Goal: Task Accomplishment & Management: Manage account settings

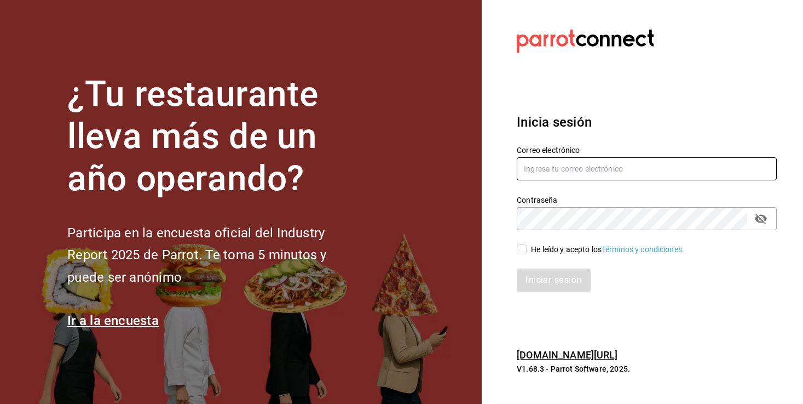
type input "[EMAIL_ADDRESS][DOMAIN_NAME][PERSON_NAME]"
click at [523, 251] on input "He leído y acepto los Términos y condiciones." at bounding box center [522, 249] width 10 height 10
checkbox input "true"
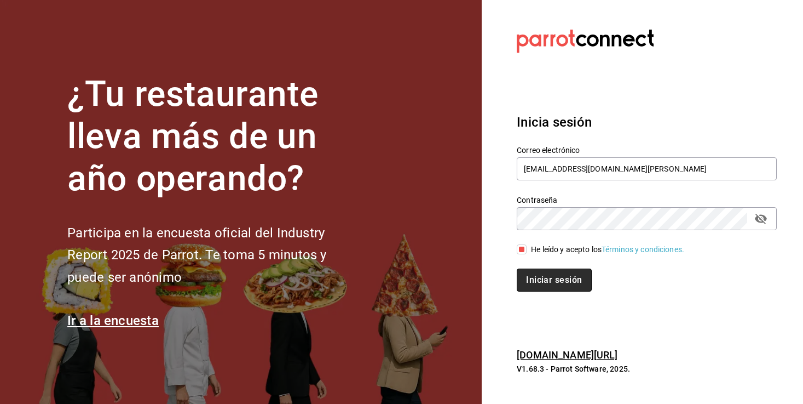
click at [541, 283] on button "Iniciar sesión" at bounding box center [554, 279] width 74 height 23
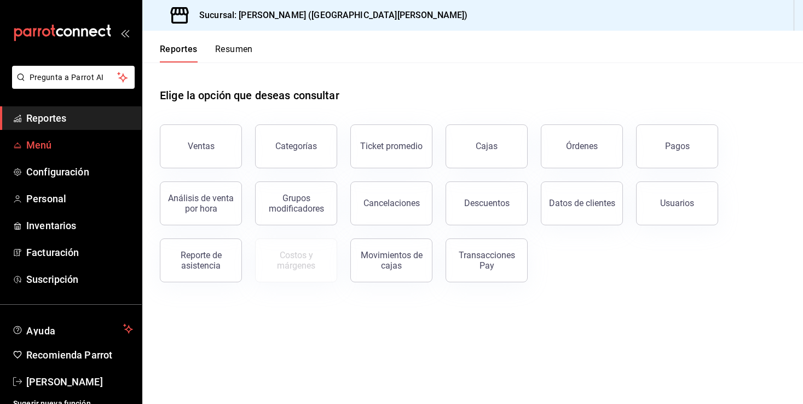
click at [45, 148] on span "Menú" at bounding box center [79, 144] width 107 height 15
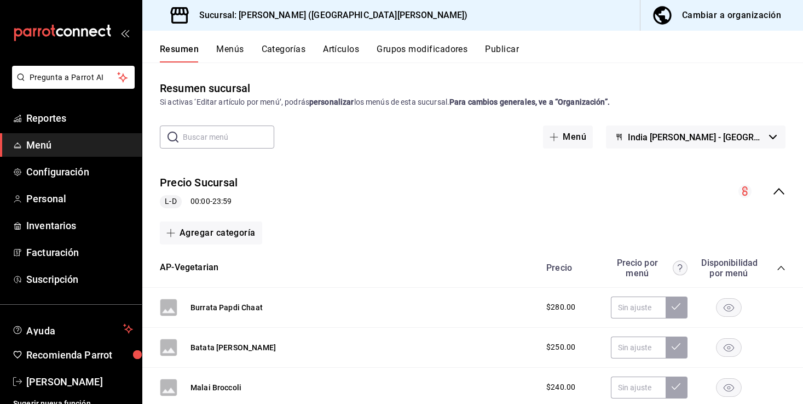
click at [226, 133] on input "text" at bounding box center [228, 137] width 91 height 22
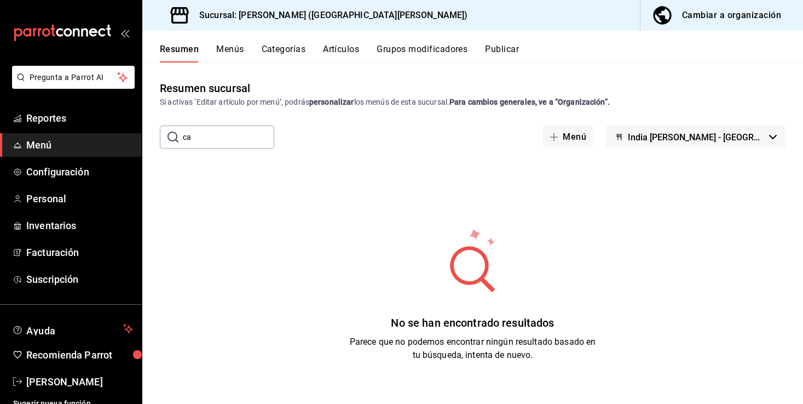
type input "c"
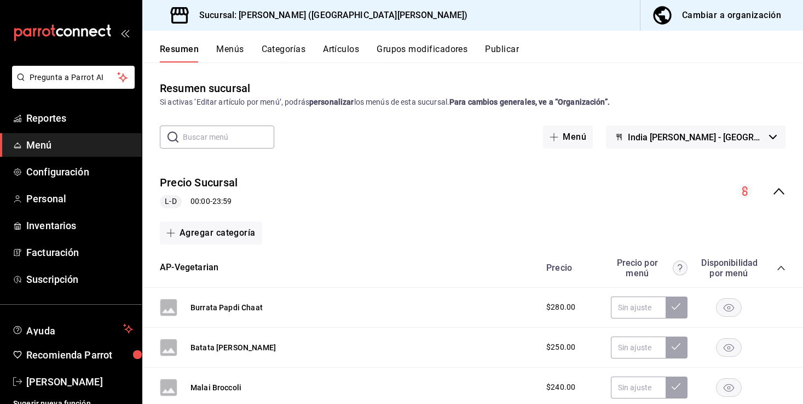
click at [336, 49] on button "Artículos" at bounding box center [341, 53] width 36 height 19
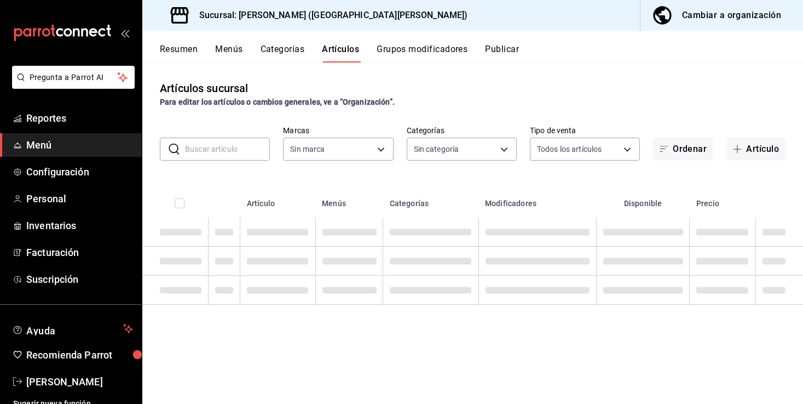
type input "cff0f599-8a97-499b-bad2-1ca4786e39bf"
type input "60026b47-06ba-4921-bdf9-fdec038413ea,88eb6029-6b1c-485d-b523-f69c29524639,f7450…"
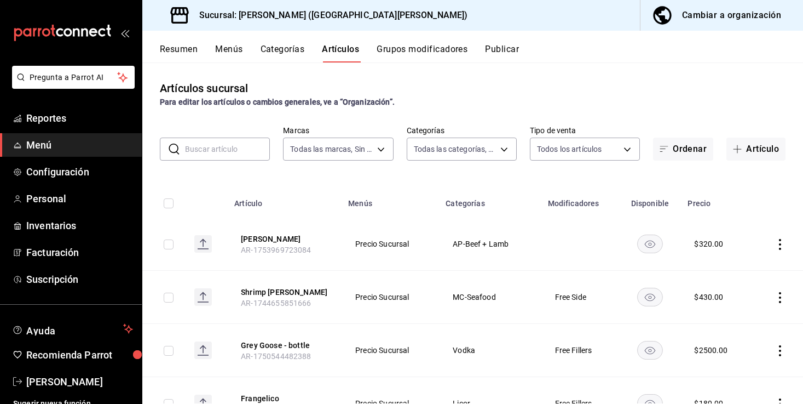
click at [227, 147] on input "text" at bounding box center [227, 149] width 85 height 22
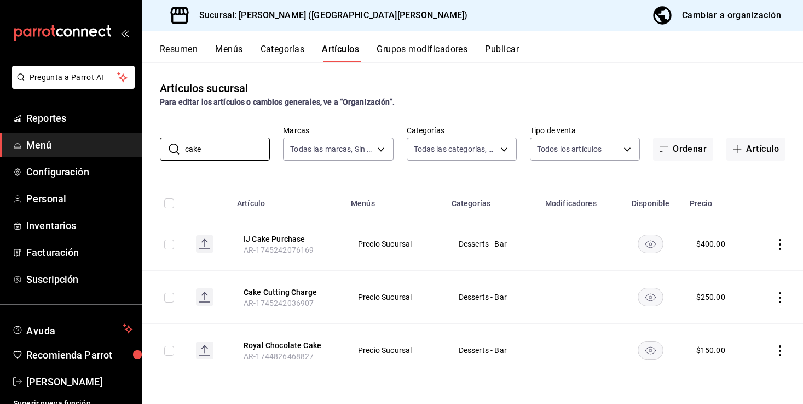
type input "cake"
click at [777, 241] on icon "actions" at bounding box center [780, 244] width 11 height 11
click at [750, 267] on span "Editar" at bounding box center [747, 269] width 28 height 12
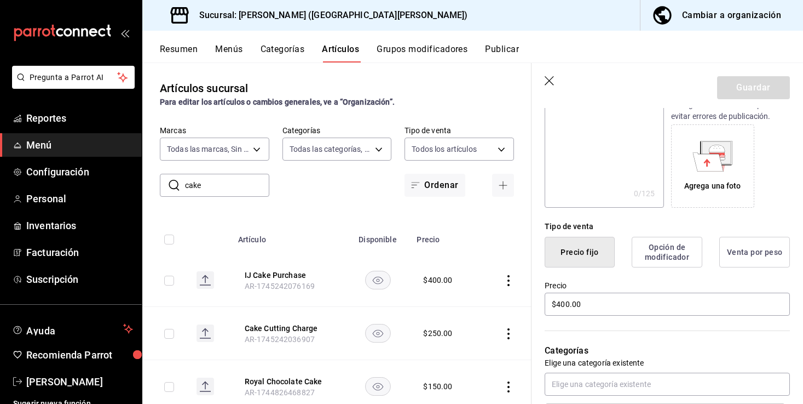
scroll to position [225, 0]
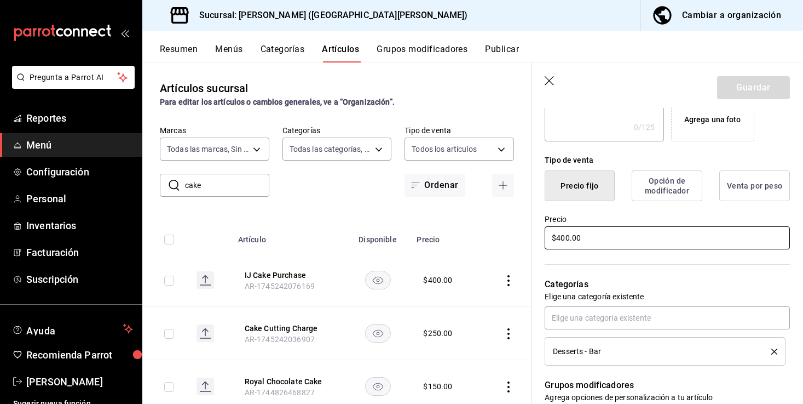
click at [564, 238] on input "$400.00" at bounding box center [667, 237] width 245 height 23
type input "$500.00"
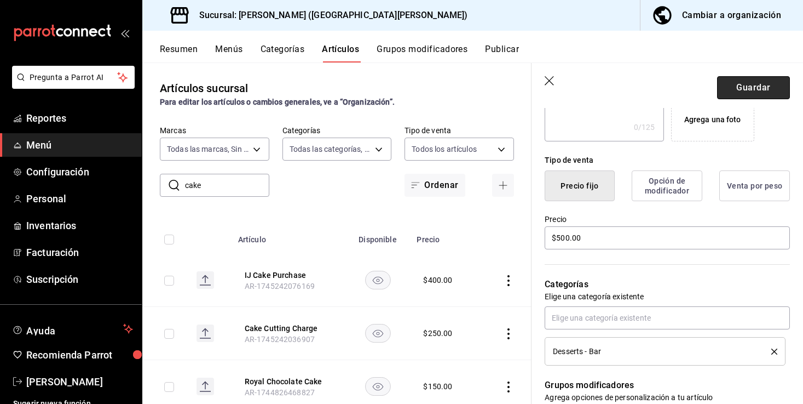
click at [750, 88] on button "Guardar" at bounding box center [753, 87] width 73 height 23
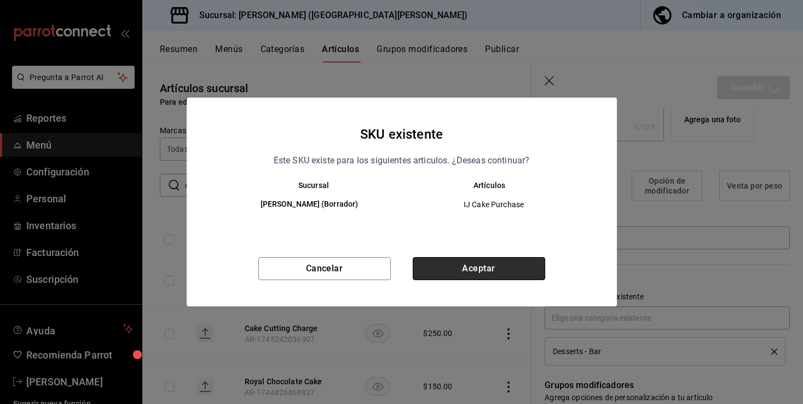
click at [492, 267] on button "Aceptar" at bounding box center [479, 268] width 133 height 23
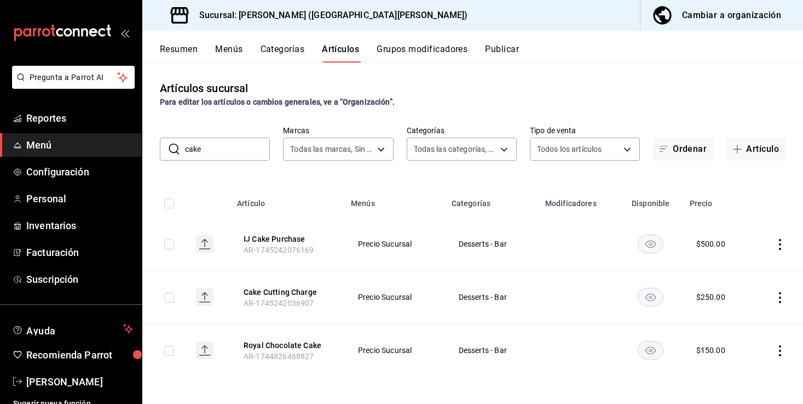
click at [499, 49] on button "Publicar" at bounding box center [502, 53] width 34 height 19
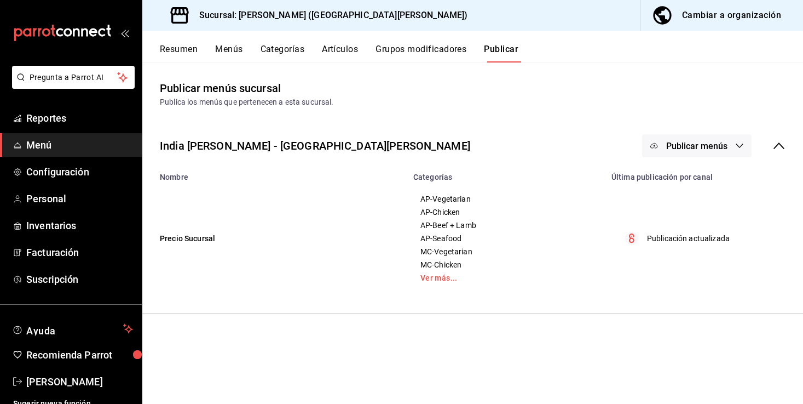
click at [670, 248] on td "Publicación actualizada" at bounding box center [704, 238] width 198 height 114
click at [662, 236] on p "Publicación actualizada" at bounding box center [688, 239] width 83 height 12
click at [650, 238] on p "Publicación actualizada" at bounding box center [688, 239] width 83 height 12
click at [181, 55] on button "Resumen" at bounding box center [179, 53] width 38 height 19
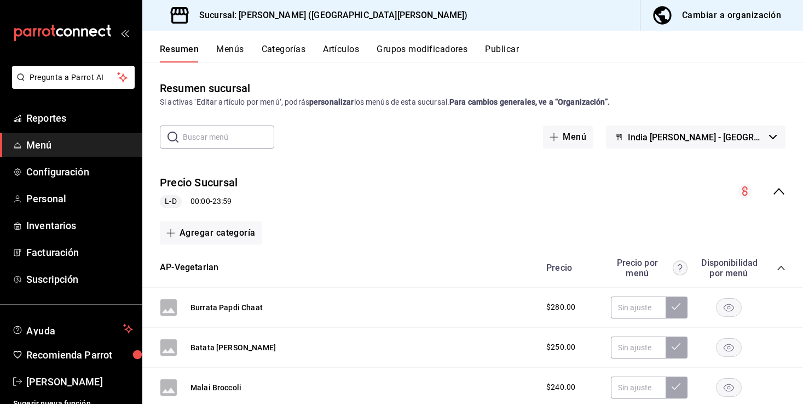
click at [746, 190] on circle "collapse-menu-row" at bounding box center [745, 191] width 13 height 13
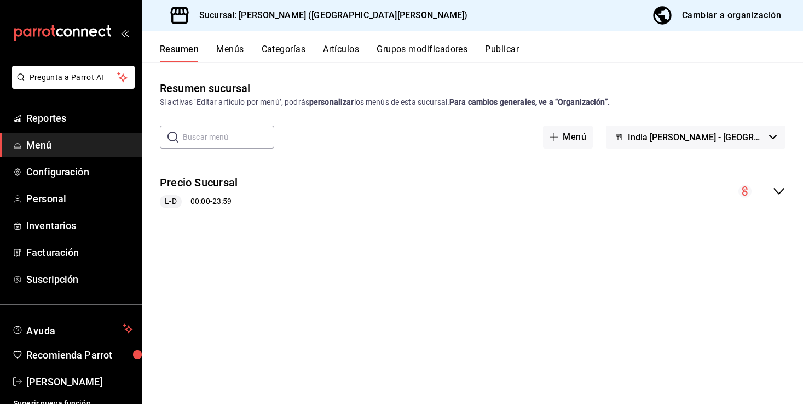
click at [742, 189] on circle "collapse-menu-row" at bounding box center [745, 191] width 13 height 13
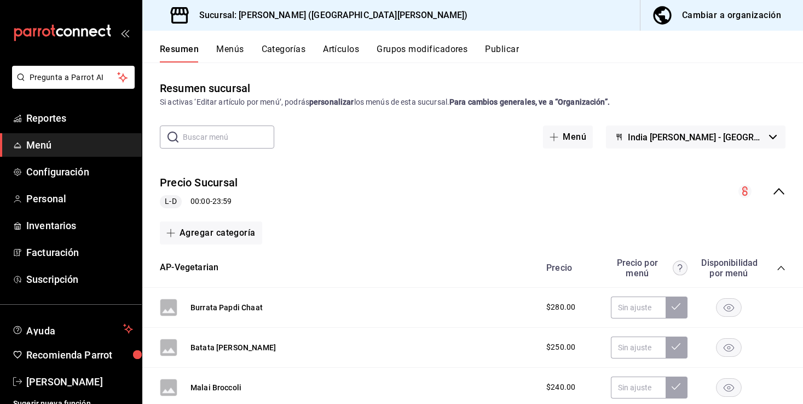
click at [236, 49] on button "Menús" at bounding box center [229, 53] width 27 height 19
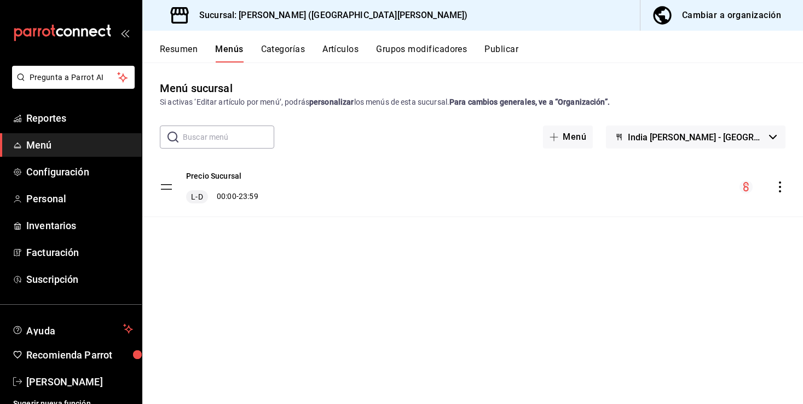
click at [745, 183] on circle "menu-maker-table" at bounding box center [746, 186] width 13 height 13
click at [742, 137] on span "India [PERSON_NAME] - [GEOGRAPHIC_DATA][PERSON_NAME]" at bounding box center [696, 137] width 137 height 10
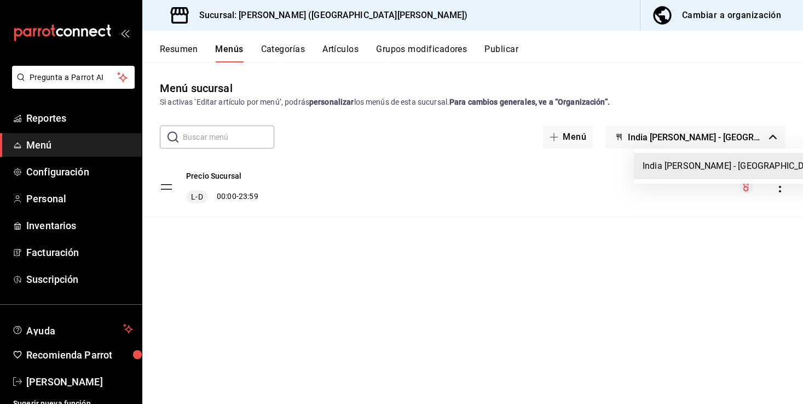
click at [742, 137] on div at bounding box center [401, 202] width 803 height 404
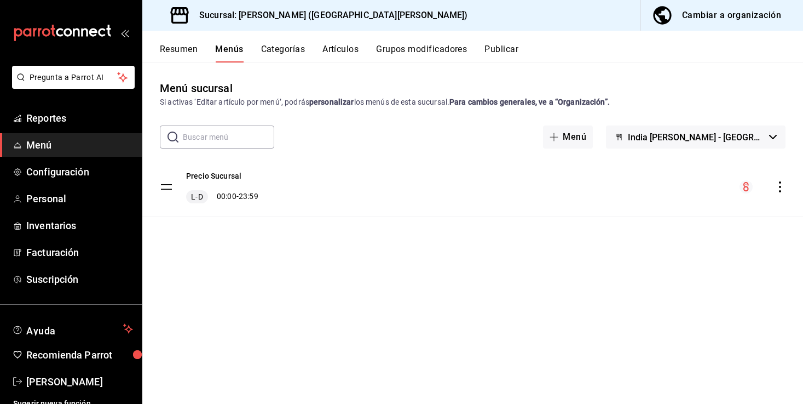
click at [735, 143] on button "India [PERSON_NAME] - [GEOGRAPHIC_DATA][PERSON_NAME]" at bounding box center [696, 136] width 180 height 23
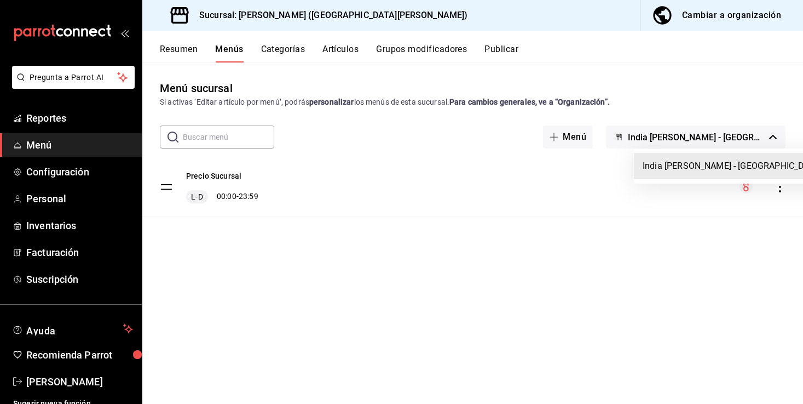
click at [734, 160] on li "India [PERSON_NAME] - [GEOGRAPHIC_DATA][PERSON_NAME]" at bounding box center [766, 166] width 264 height 26
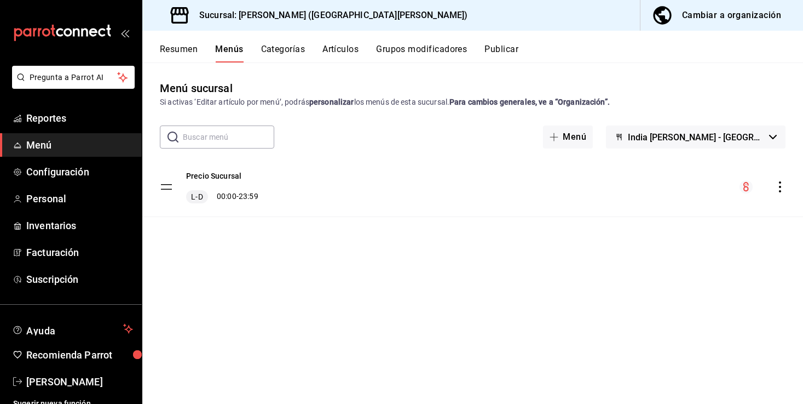
click at [780, 190] on icon "actions" at bounding box center [780, 186] width 2 height 11
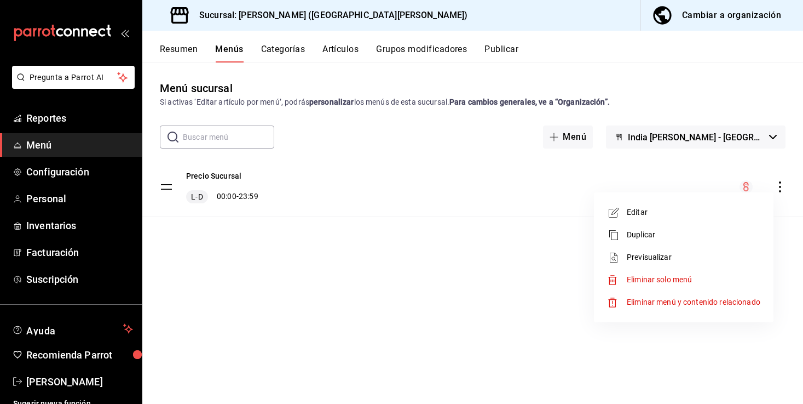
click at [445, 139] on div at bounding box center [401, 202] width 803 height 404
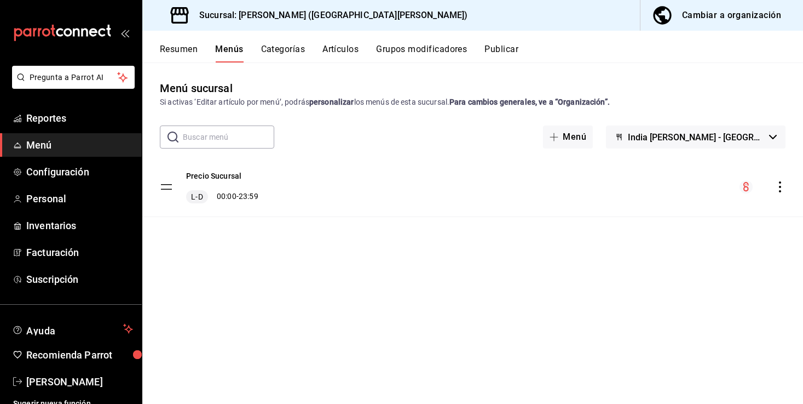
click at [290, 49] on button "Categorías" at bounding box center [283, 53] width 44 height 19
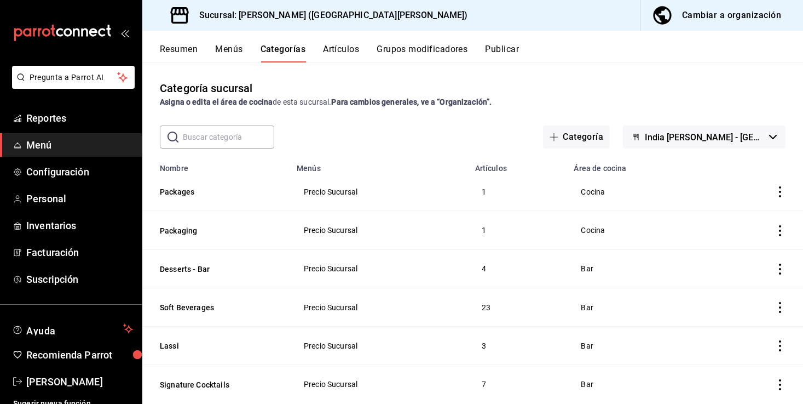
click at [351, 48] on button "Artículos" at bounding box center [341, 53] width 36 height 19
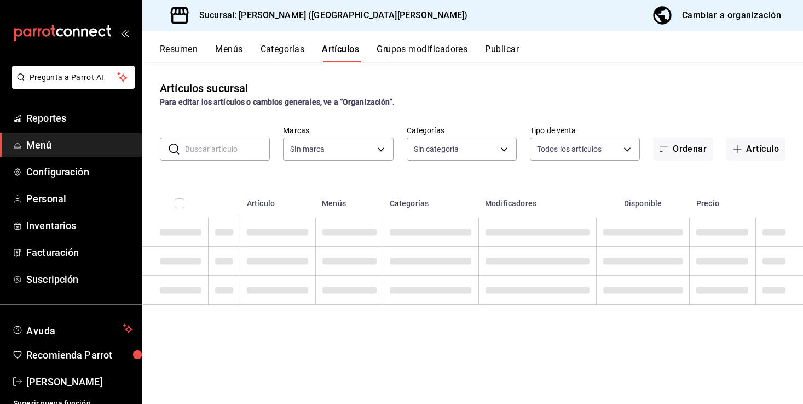
type input "60026b47-06ba-4921-bdf9-fdec038413ea,88eb6029-6b1c-485d-b523-f69c29524639,f7450…"
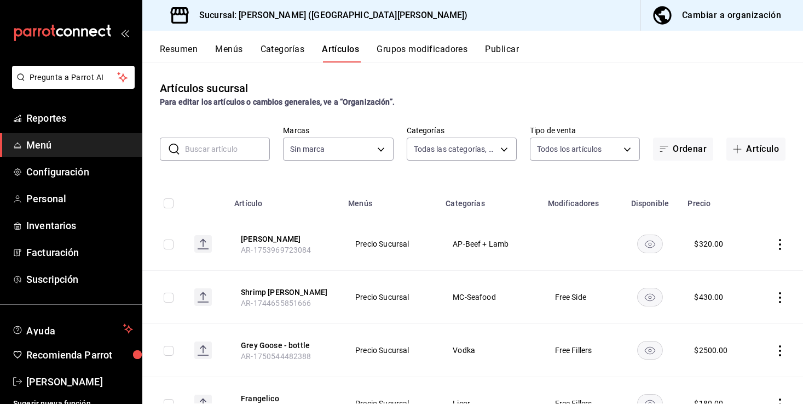
type input "cff0f599-8a97-499b-bad2-1ca4786e39bf"
click at [411, 50] on button "Grupos modificadores" at bounding box center [422, 53] width 91 height 19
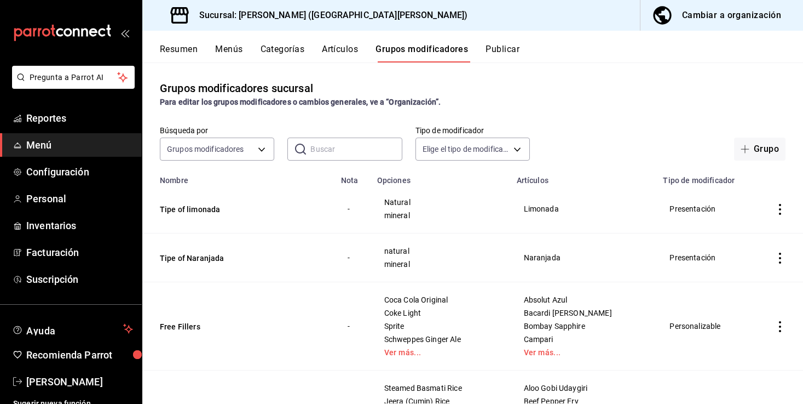
click at [508, 48] on button "Publicar" at bounding box center [503, 53] width 34 height 19
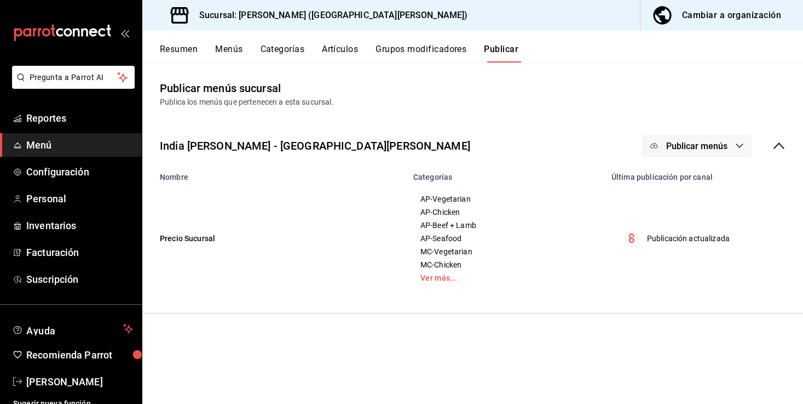
click at [746, 142] on button "Publicar menús" at bounding box center [697, 145] width 110 height 23
click at [728, 177] on span "Punto de venta" at bounding box center [713, 182] width 53 height 12
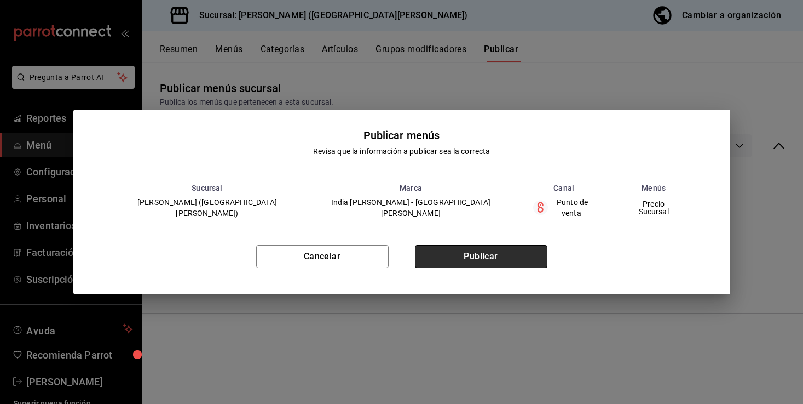
click at [504, 254] on button "Publicar" at bounding box center [481, 256] width 133 height 23
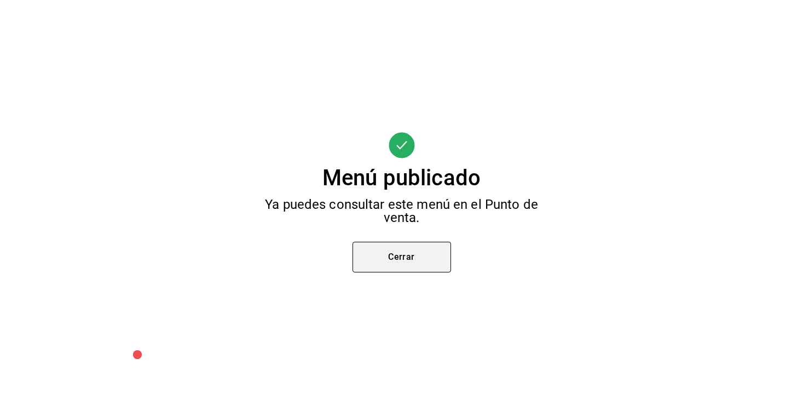
click at [411, 251] on button "Cerrar" at bounding box center [402, 257] width 99 height 31
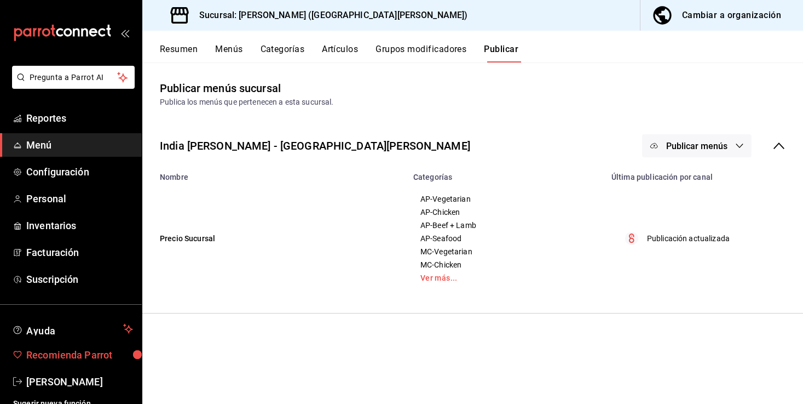
scroll to position [9, 0]
